Goal: Check status

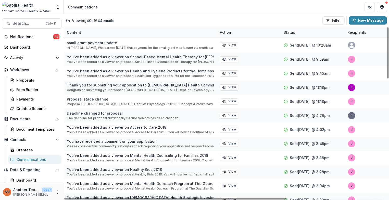
click at [27, 160] on div "Communications" at bounding box center [36, 159] width 41 height 5
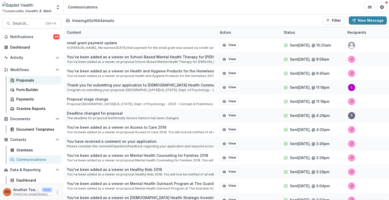
click at [28, 80] on div "Proposals" at bounding box center [36, 79] width 41 height 5
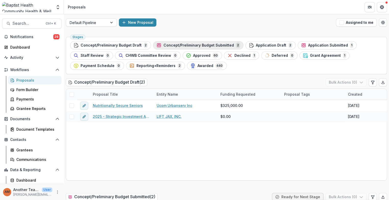
click at [185, 45] on span "Concept/Preliminary Budget Submitted" at bounding box center [199, 45] width 70 height 4
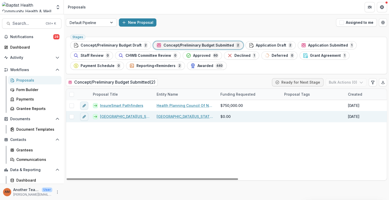
click at [126, 117] on link "[GEOGRAPHIC_DATA][US_STATE], Dept. of Psychology - 2025 - Concept & Preliminary…" at bounding box center [125, 116] width 51 height 5
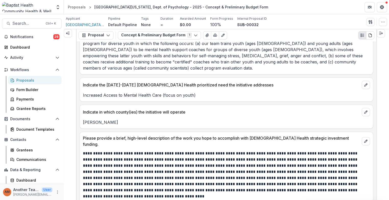
scroll to position [85, 0]
